Goal: Use online tool/utility: Utilize a website feature to perform a specific function

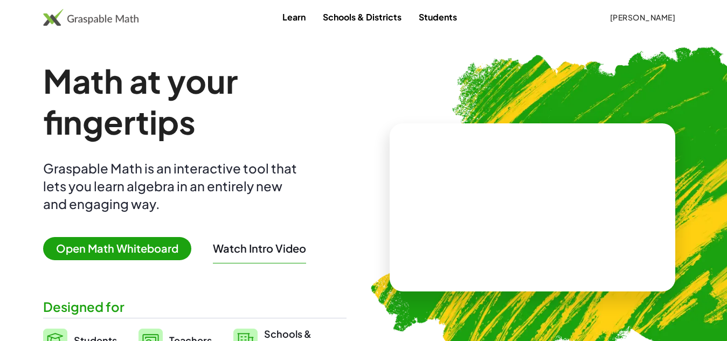
click at [133, 257] on span "Open Math Whiteboard" at bounding box center [117, 248] width 148 height 23
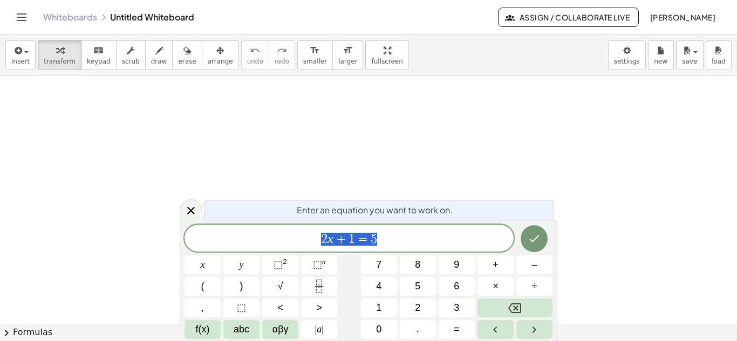
drag, startPoint x: 383, startPoint y: 241, endPoint x: 369, endPoint y: 240, distance: 14.1
click at [383, 240] on span "2 x + 1 = 5" at bounding box center [348, 239] width 329 height 15
click at [354, 240] on span "1" at bounding box center [351, 239] width 6 height 13
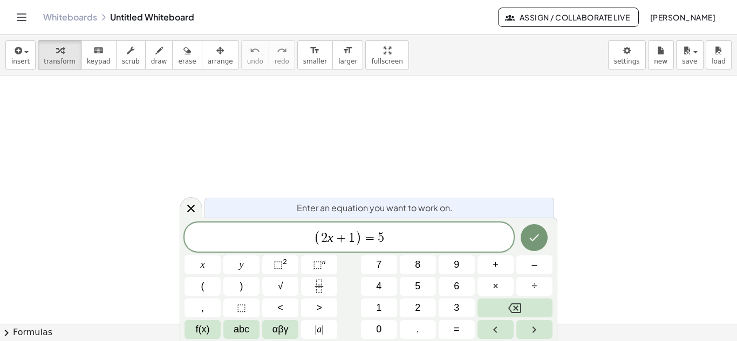
click at [363, 236] on span "=" at bounding box center [370, 238] width 16 height 13
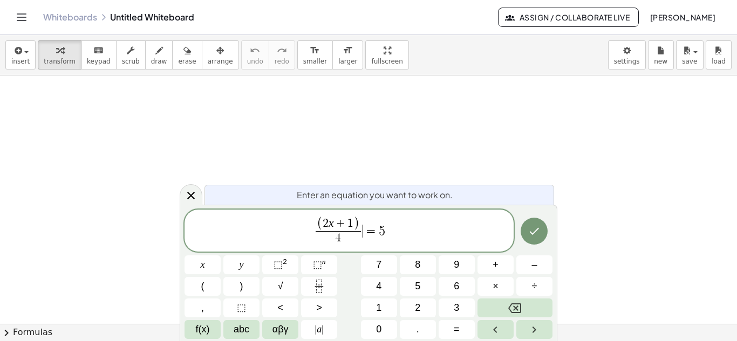
click at [363, 229] on span "( 2 x + 1 ) 4 ​ ​ = 5" at bounding box center [348, 231] width 329 height 31
click at [322, 221] on span "+" at bounding box center [327, 224] width 14 height 12
click at [403, 231] on span "( 2 k ​ + 1 ) 4 ​ + 2 k = 5" at bounding box center [348, 231] width 329 height 31
click at [337, 225] on span "1" at bounding box center [337, 224] width 6 height 12
click at [541, 231] on button "Done" at bounding box center [533, 231] width 27 height 27
